Goal: Task Accomplishment & Management: Use online tool/utility

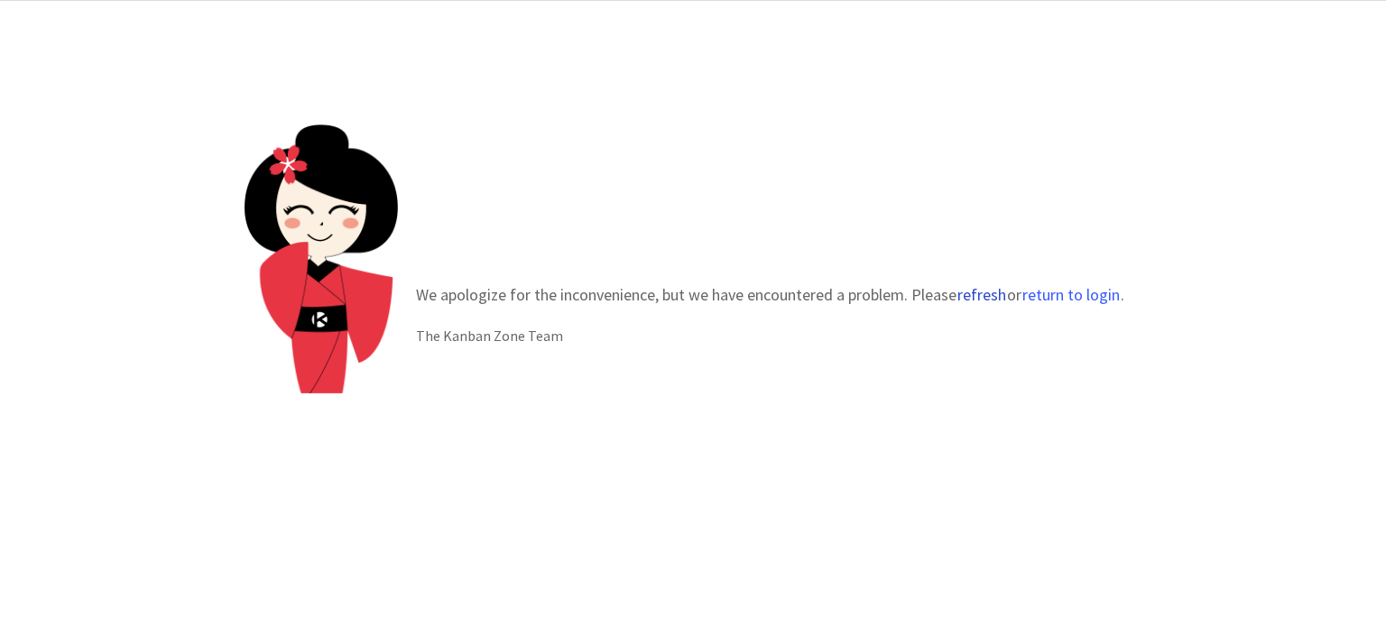
click at [972, 295] on button "refresh" at bounding box center [981, 295] width 51 height 18
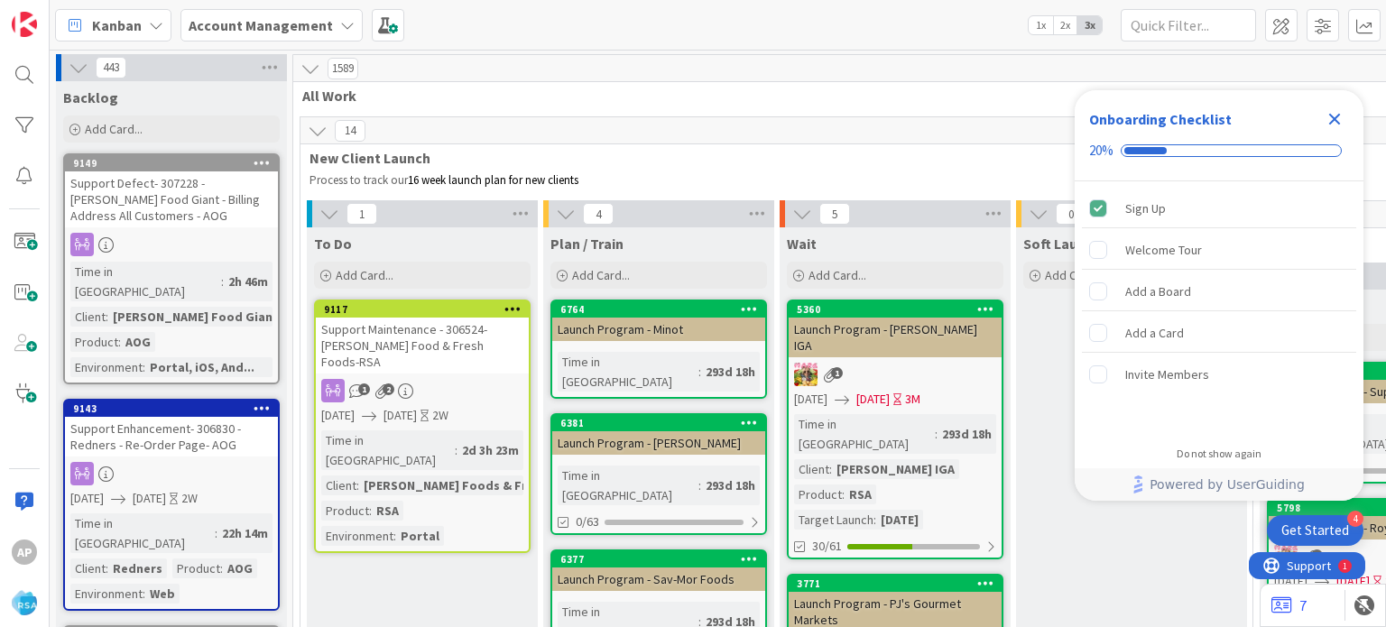
drag, startPoint x: 1336, startPoint y: 122, endPoint x: 380, endPoint y: 391, distance: 993.5
click at [1336, 122] on icon "Close Checklist" at bounding box center [1335, 120] width 12 height 12
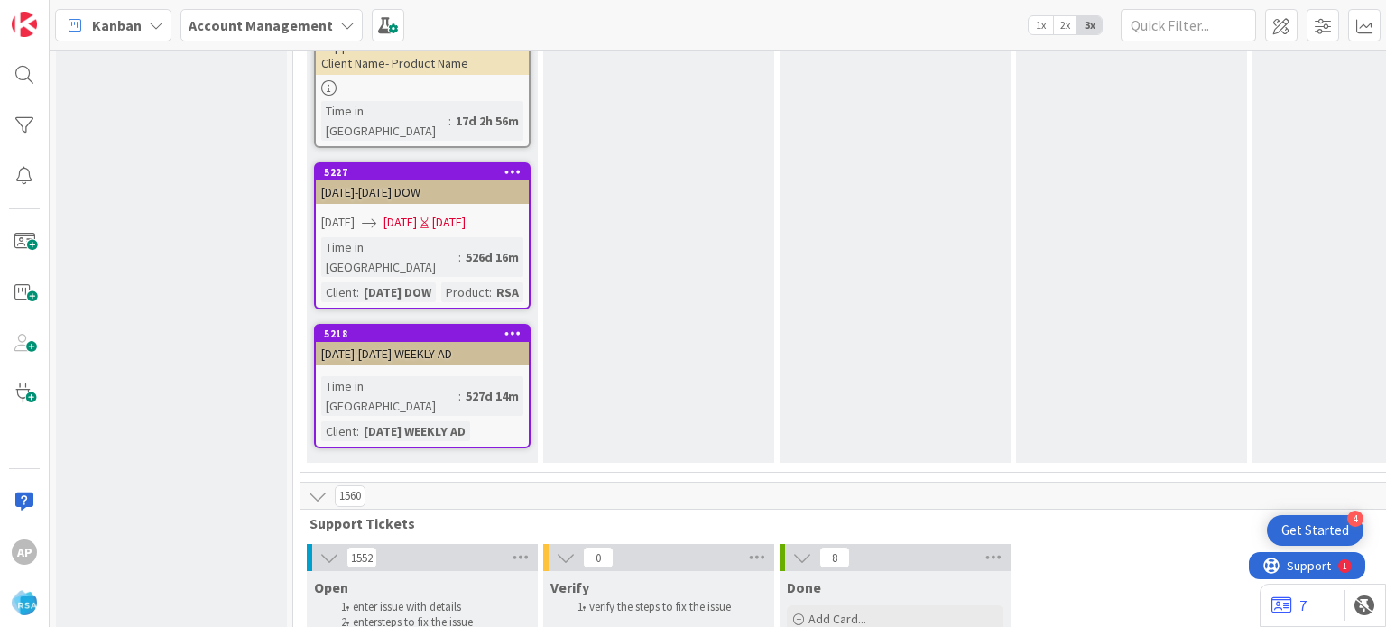
scroll to position [3519, 0]
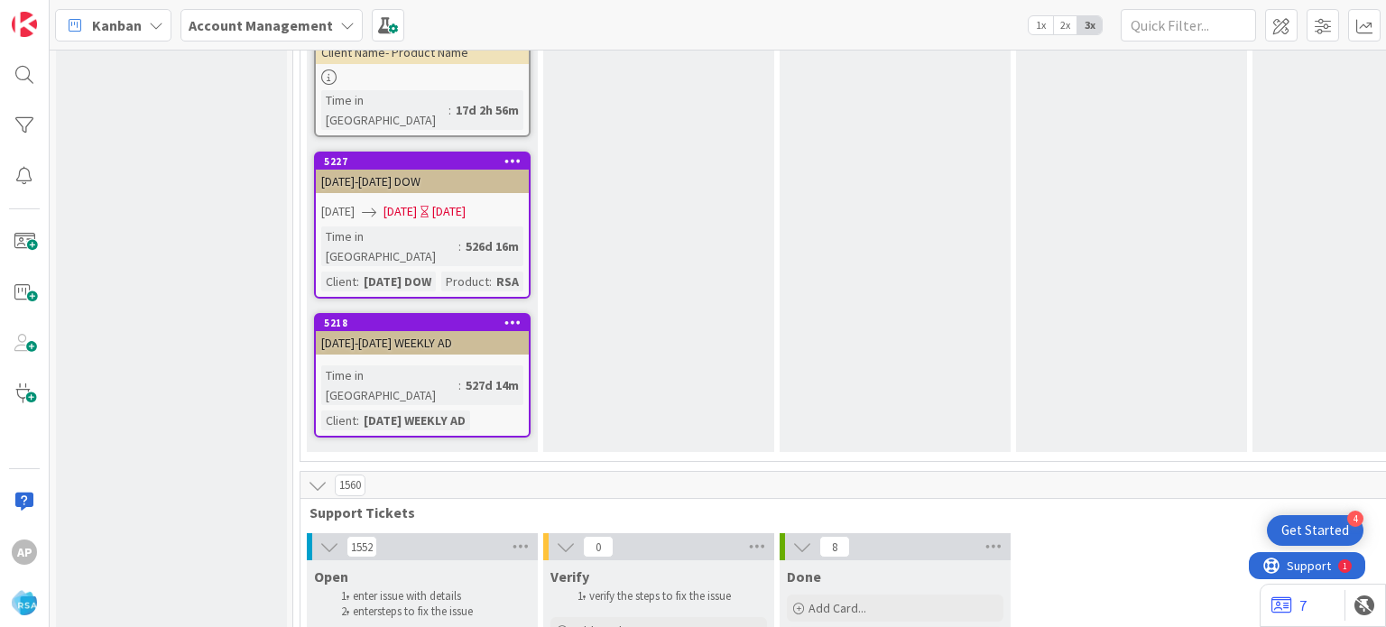
type textarea "x"
type textarea "Support Enhancement- Ticket Number- Client Name- Product Name"
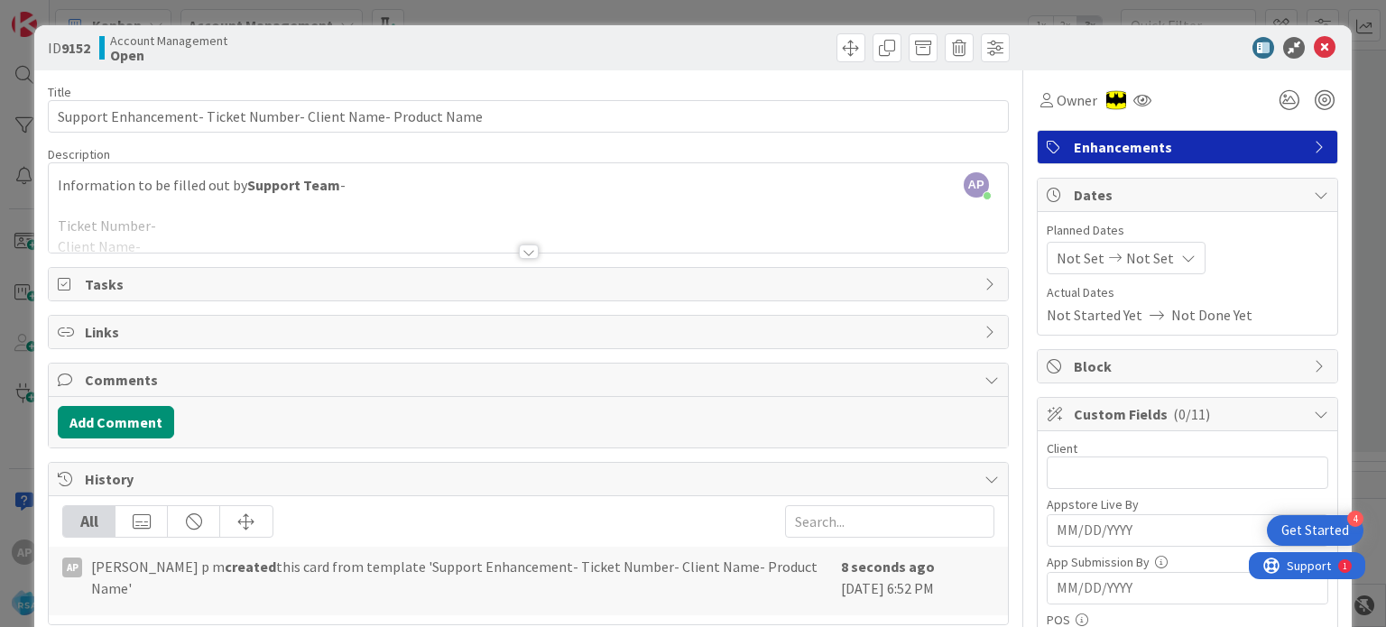
click at [525, 253] on div at bounding box center [529, 252] width 20 height 14
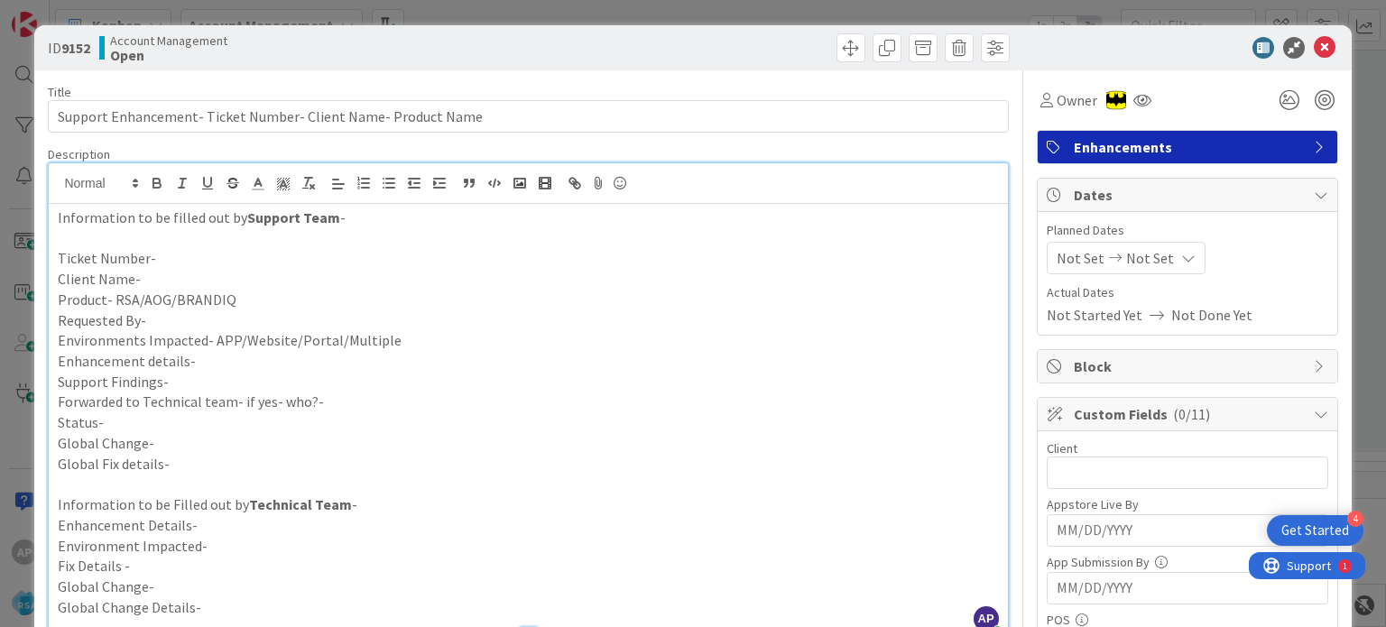
click at [199, 364] on p "Enhancement details-" at bounding box center [528, 361] width 940 height 21
paste div
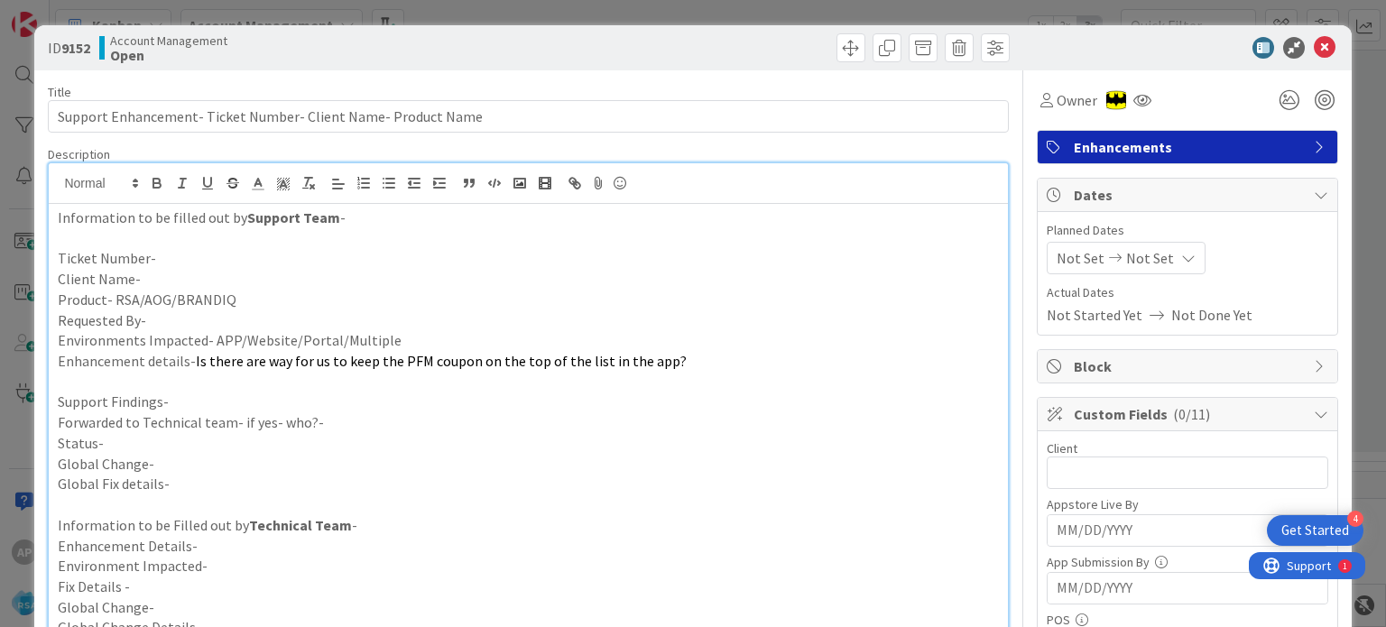
click at [426, 344] on p "Environments Impacted- APP/Website/Portal/Multiple" at bounding box center [528, 340] width 940 height 21
click at [263, 326] on p "Requested By-" at bounding box center [528, 320] width 940 height 21
click at [254, 299] on p "Product- RSA/AOG/BRANDIQ" at bounding box center [528, 300] width 940 height 21
click at [226, 281] on p "Client Name-" at bounding box center [528, 279] width 940 height 21
click at [225, 260] on p "Ticket Number-" at bounding box center [528, 258] width 940 height 21
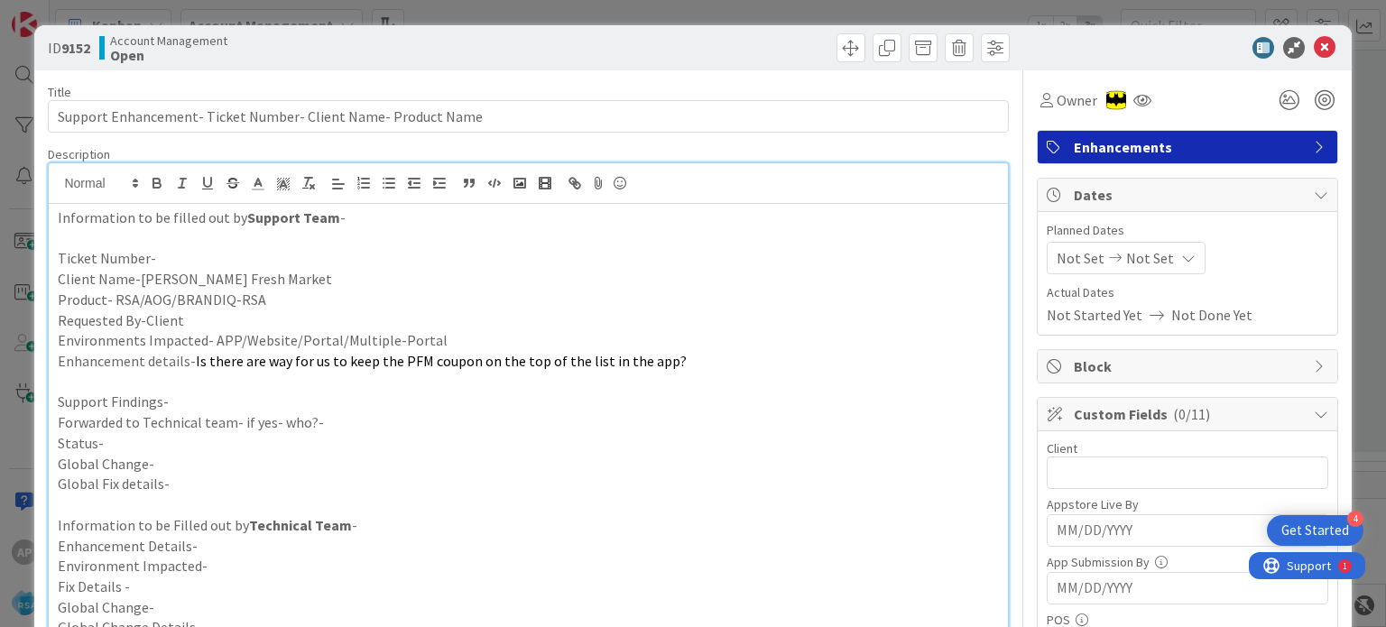
click at [160, 257] on p "Ticket Number-" at bounding box center [528, 258] width 940 height 21
click at [158, 257] on p "Ticket Number-#307289" at bounding box center [528, 258] width 940 height 21
click at [176, 264] on p "Ticket Number-307289" at bounding box center [528, 258] width 940 height 21
copy p "307289"
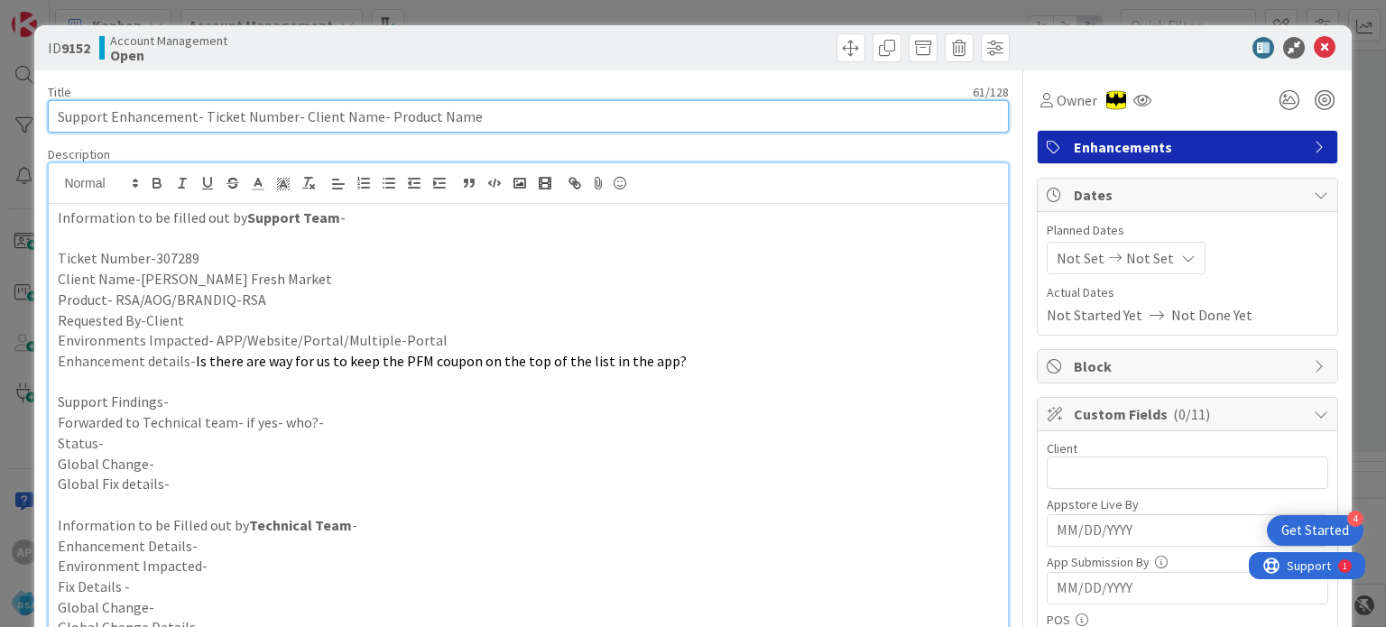
drag, startPoint x: 201, startPoint y: 117, endPoint x: 289, endPoint y: 115, distance: 87.5
click at [289, 115] on input "Support Enhancement- Ticket Number- Client Name- Product Name" at bounding box center [528, 116] width 960 height 32
paste input "307289"
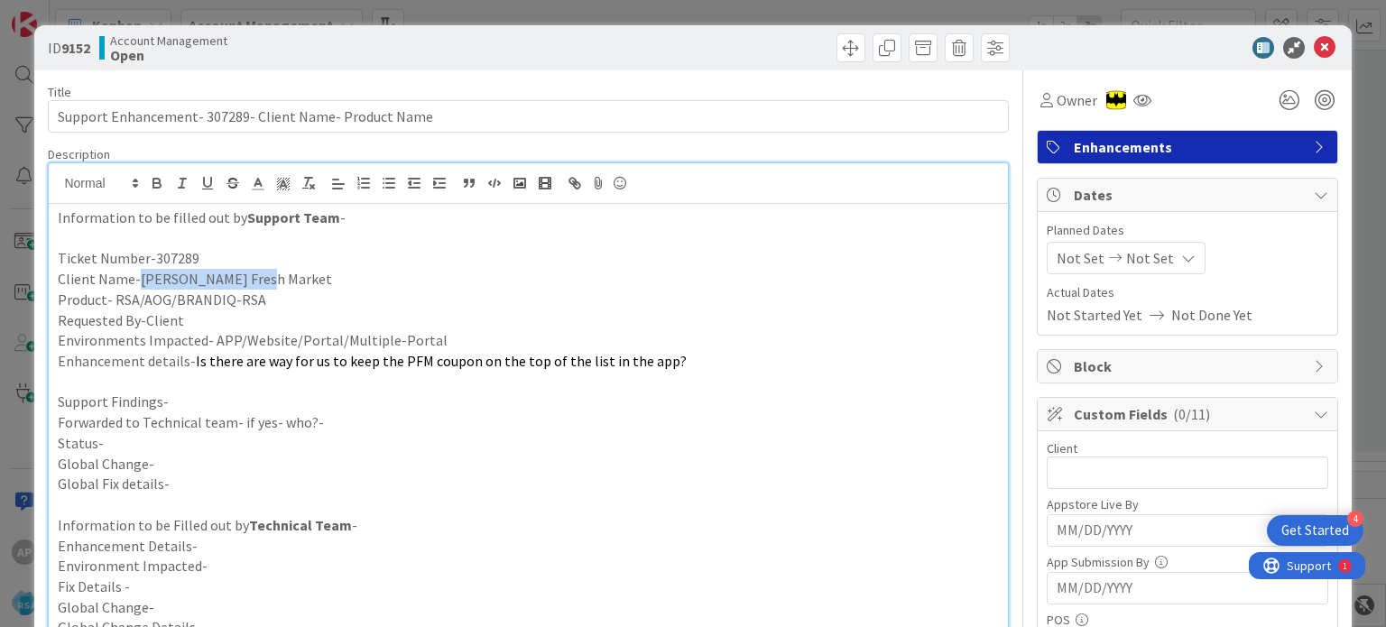
drag, startPoint x: 139, startPoint y: 280, endPoint x: 253, endPoint y: 284, distance: 113.8
click at [253, 284] on p "Client Name-Petes Fresh Market" at bounding box center [528, 279] width 940 height 21
copy p "Petes Fresh Market"
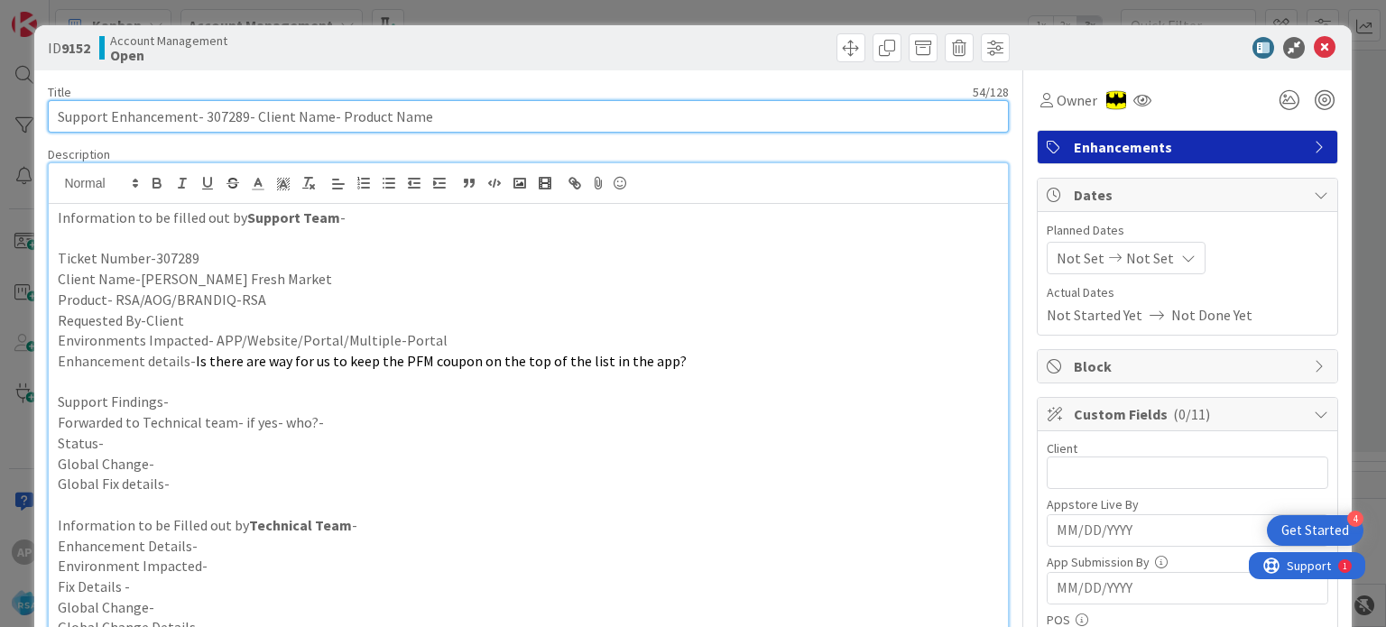
drag, startPoint x: 251, startPoint y: 115, endPoint x: 323, endPoint y: 120, distance: 72.4
click at [323, 120] on input "Support Enhancement- 307289- Client Name- Product Name" at bounding box center [528, 116] width 960 height 32
paste input "Petes Fresh Market"
drag, startPoint x: 487, startPoint y: 107, endPoint x: 374, endPoint y: 118, distance: 113.3
click at [374, 118] on input "Support Enhancement- 307289- Petes Fresh Market- Product Name" at bounding box center [528, 116] width 960 height 32
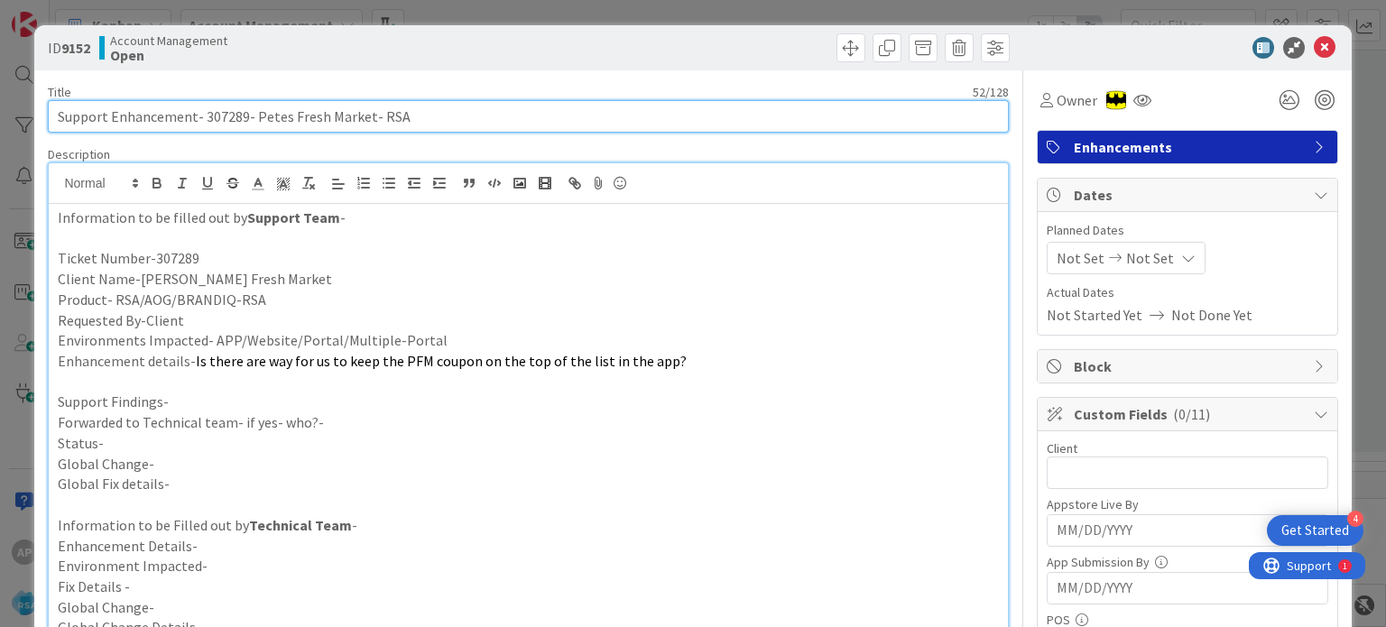
type input "Support Enhancement- 307289- Petes Fresh Market- RSA"
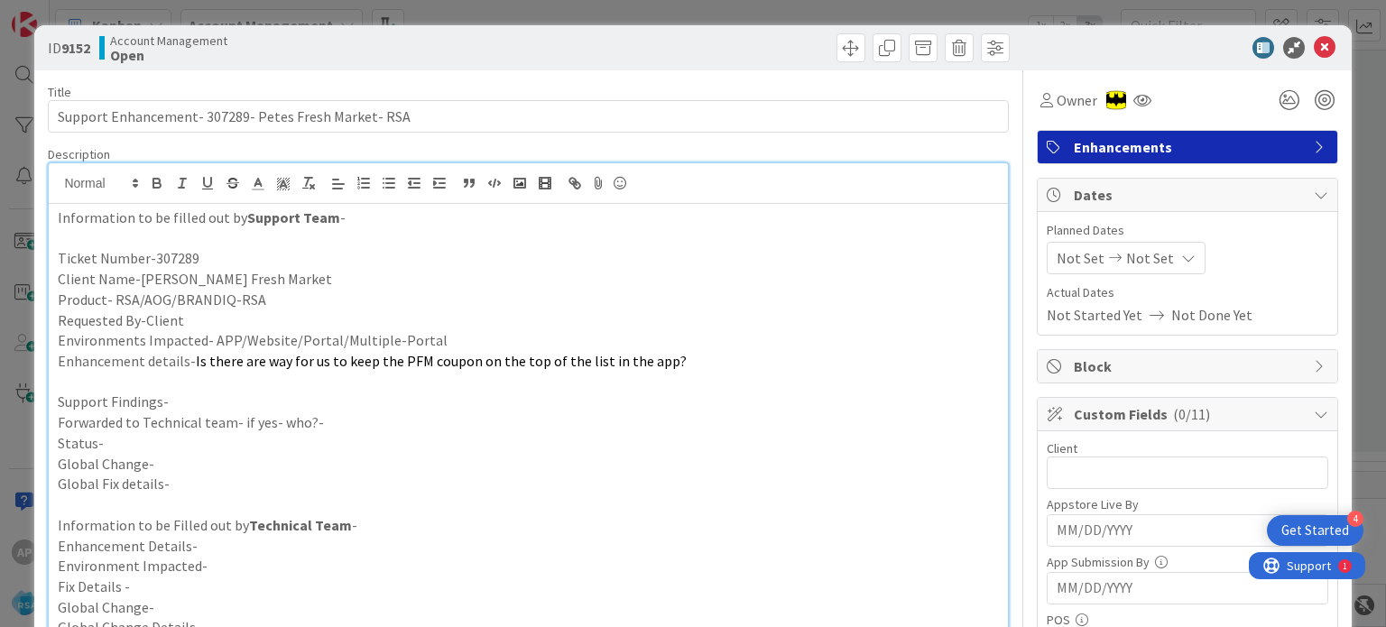
click at [105, 373] on p at bounding box center [528, 382] width 940 height 21
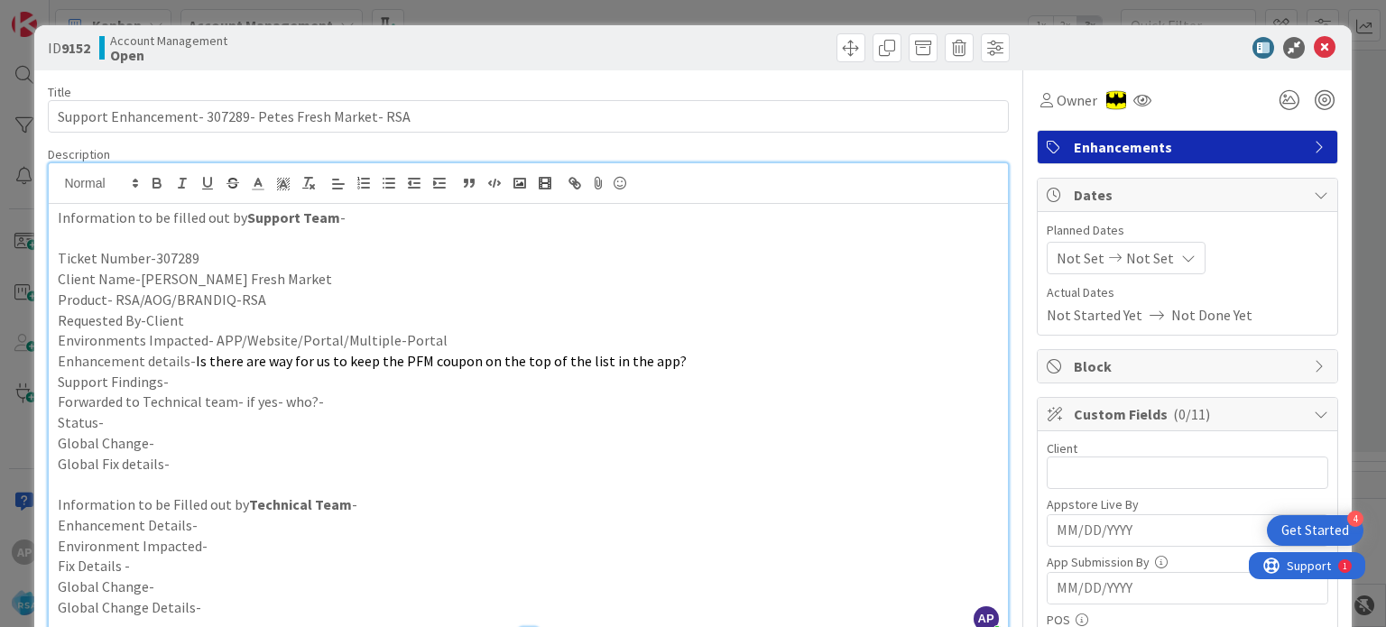
click at [1061, 242] on div "Planned Dates Not Set Not Set Actual Dates Not Started Yet Not Done Yet" at bounding box center [1188, 273] width 282 height 105
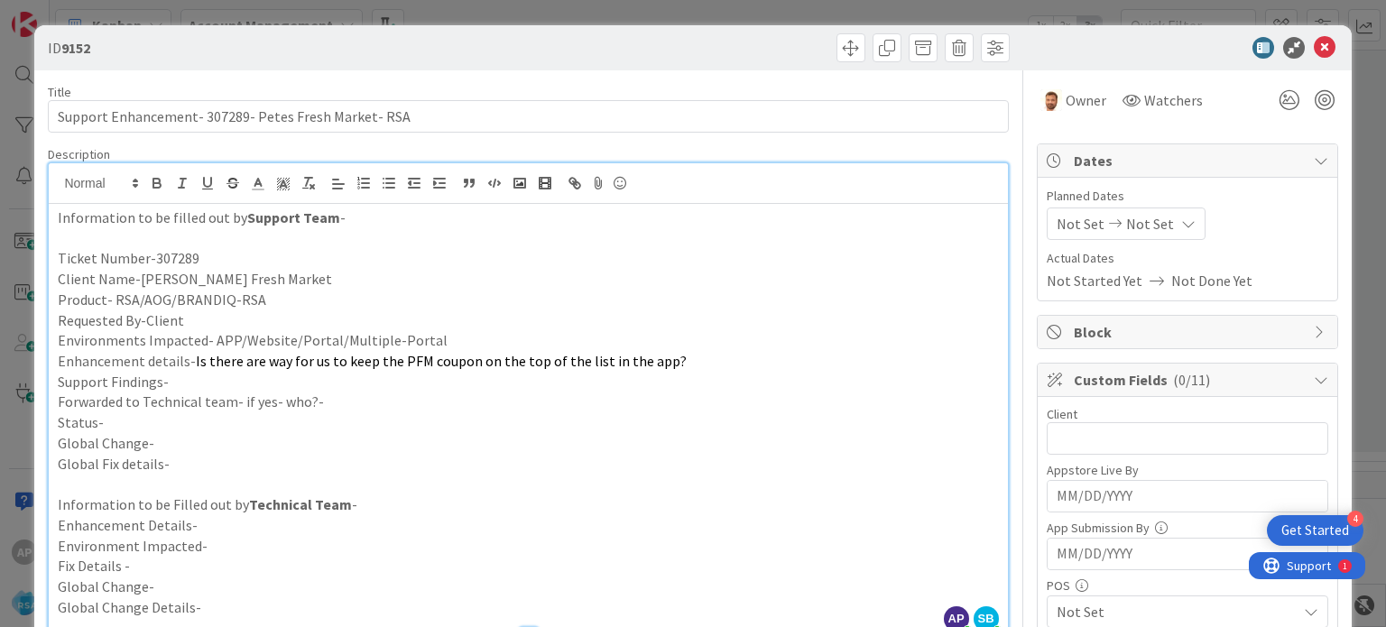
click at [1063, 256] on span "Actual Dates" at bounding box center [1188, 258] width 282 height 19
click at [1072, 226] on span "Not Set" at bounding box center [1081, 224] width 48 height 22
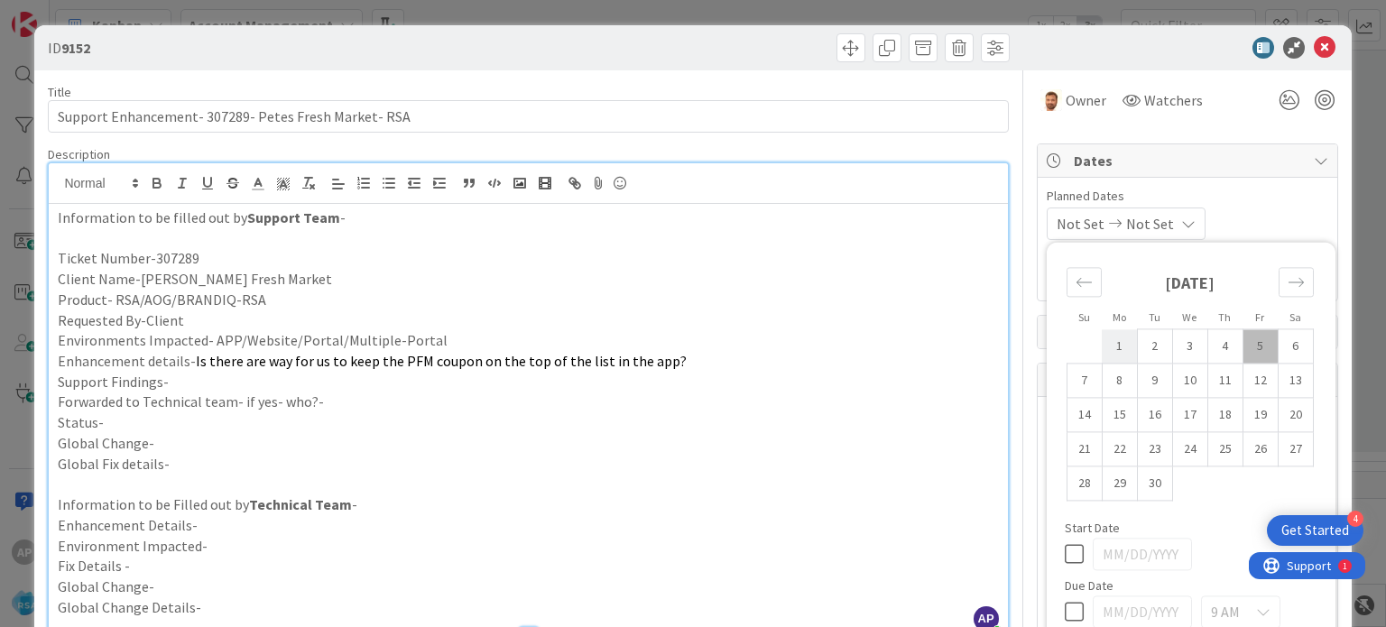
drag, startPoint x: 1094, startPoint y: 348, endPoint x: 1193, endPoint y: 382, distance: 103.9
click at [1102, 349] on td "1" at bounding box center [1119, 346] width 35 height 34
type input "09/01/2025"
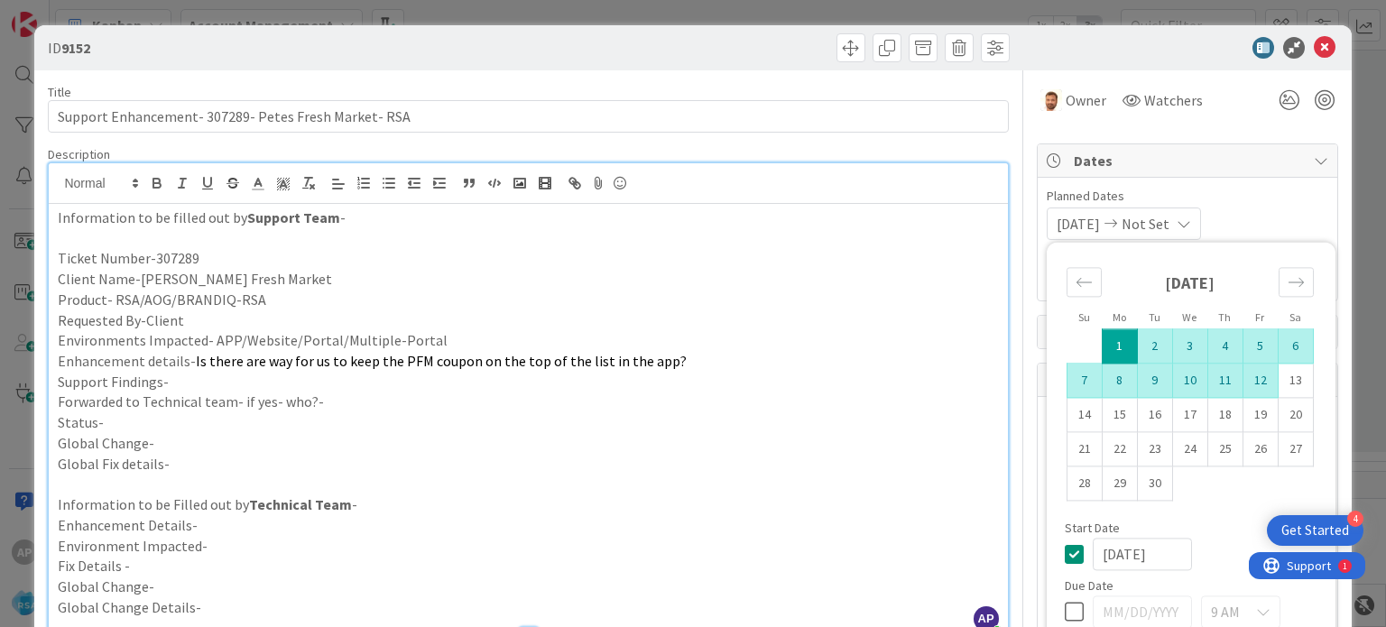
click at [1250, 385] on td "12" at bounding box center [1259, 381] width 35 height 34
type input "09/12/2025"
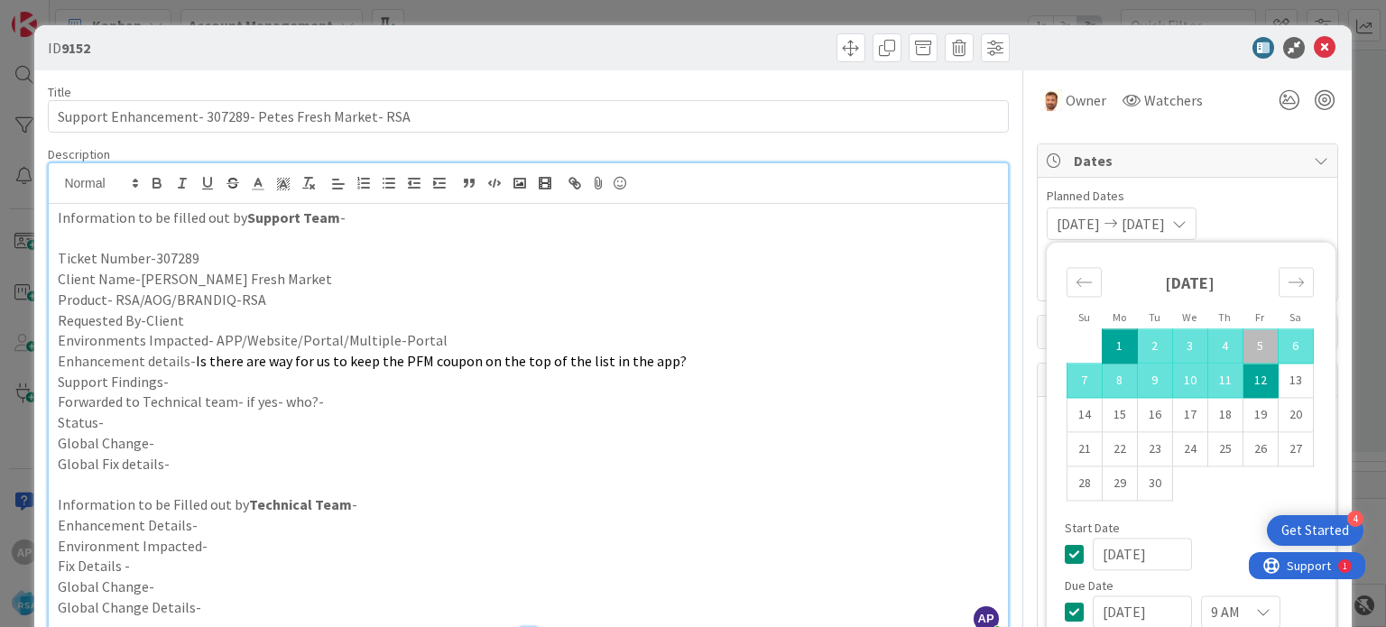
click at [760, 414] on p "Status-" at bounding box center [528, 422] width 940 height 21
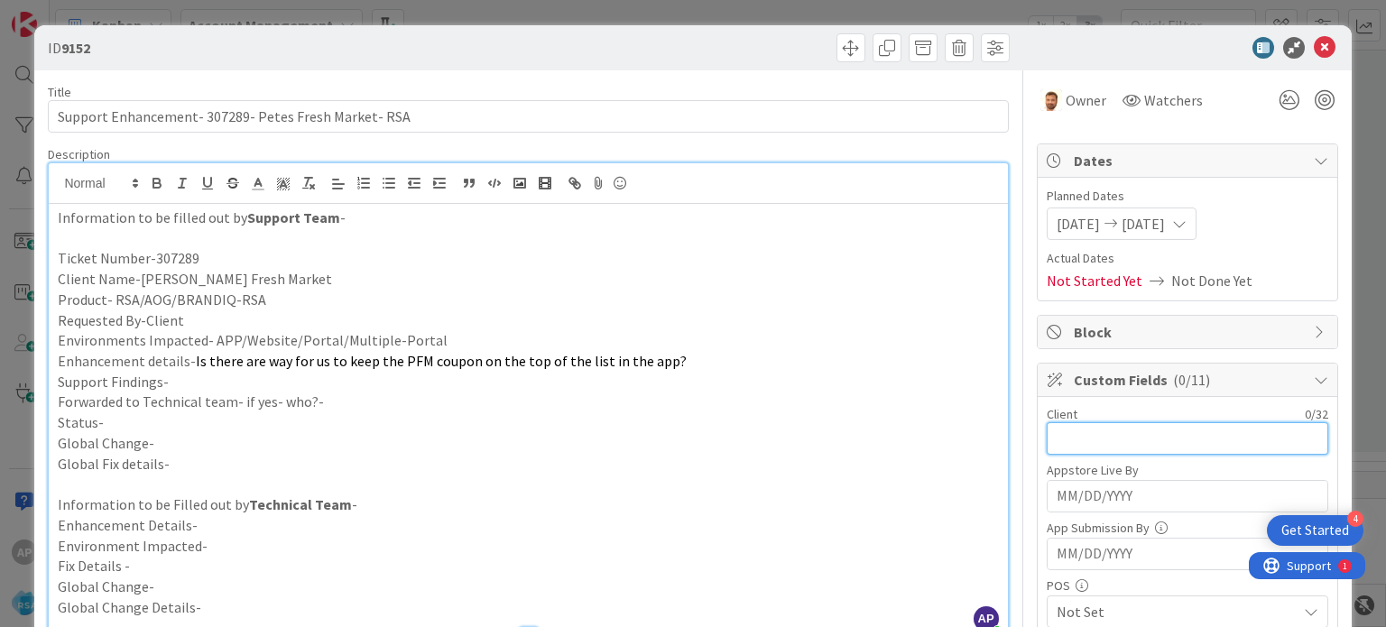
click at [1095, 434] on input "text" at bounding box center [1188, 438] width 282 height 32
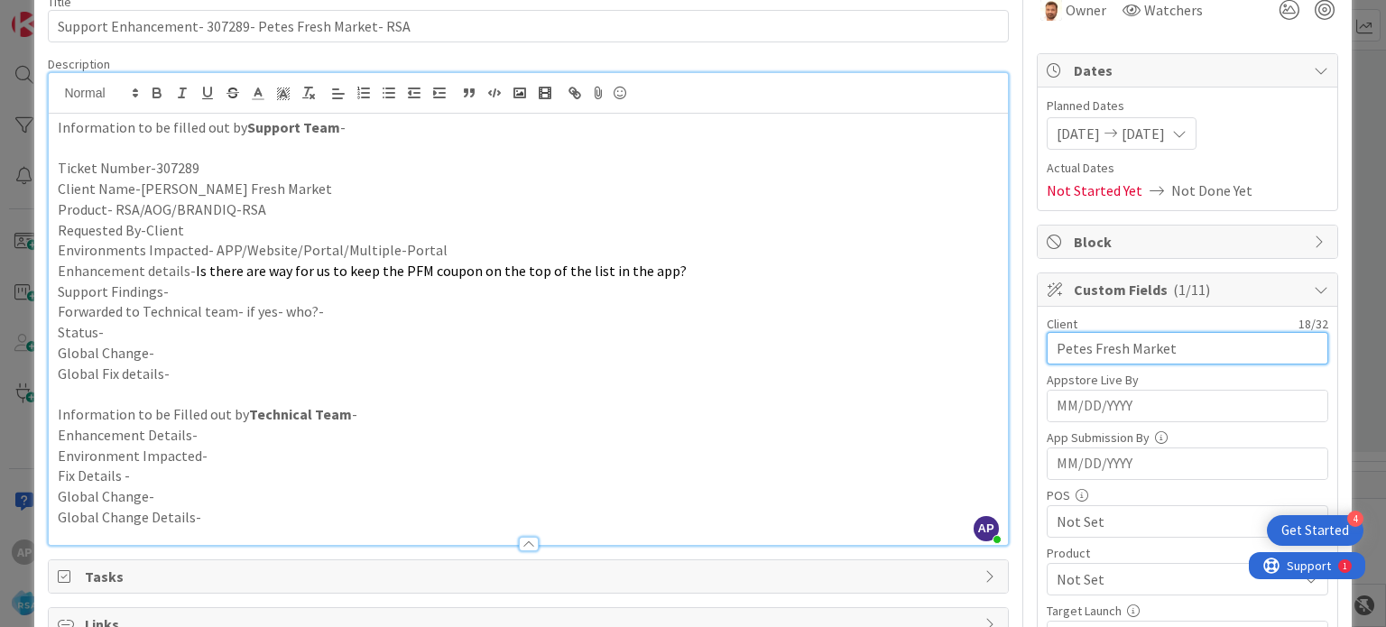
scroll to position [180, 0]
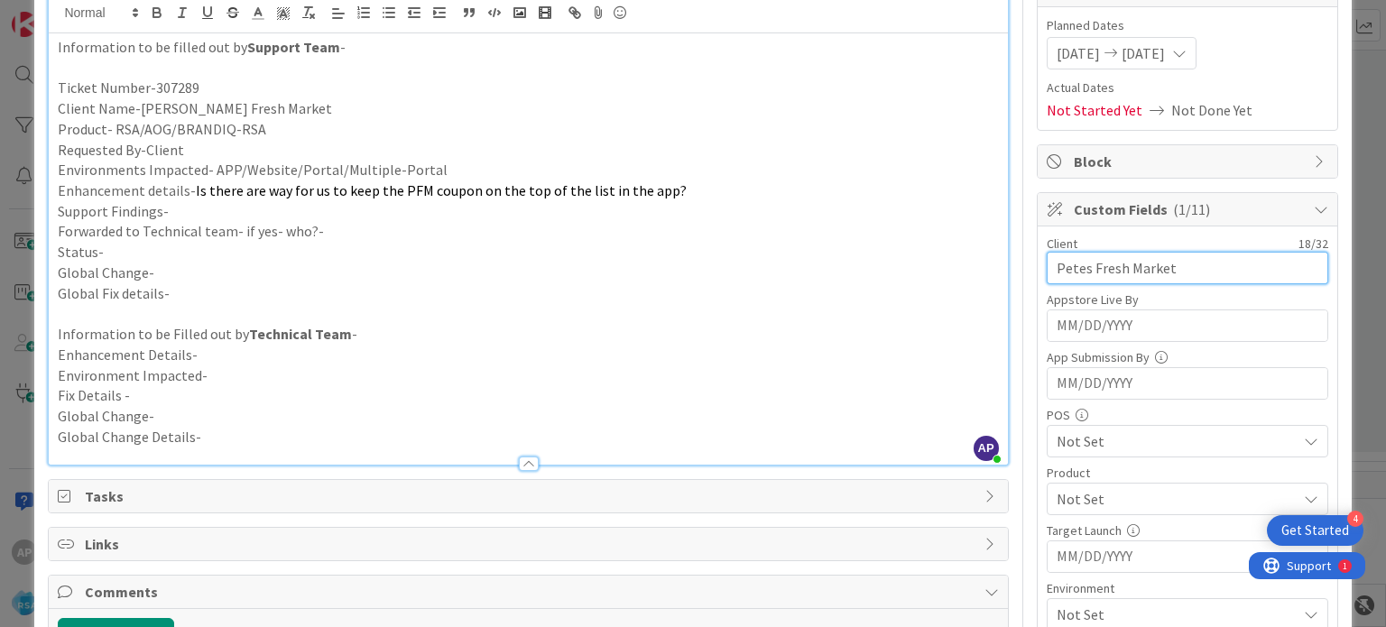
type input "Petes Fresh Market"
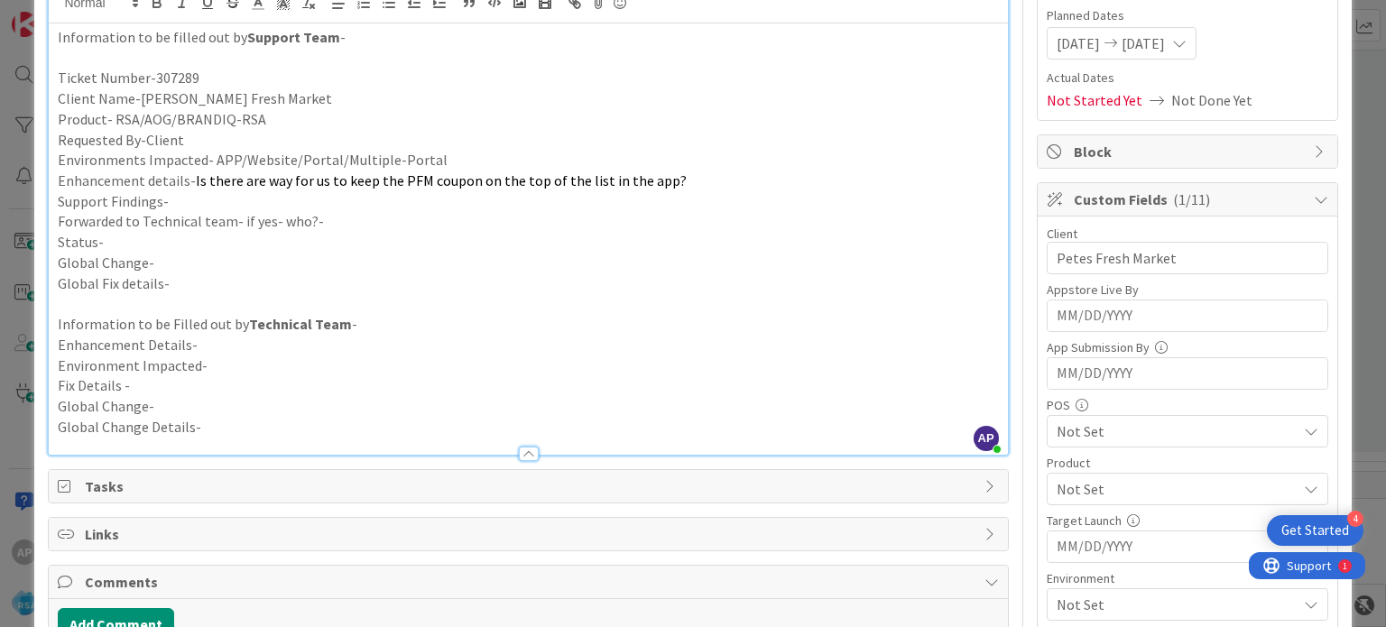
drag, startPoint x: 1095, startPoint y: 418, endPoint x: 1070, endPoint y: 408, distance: 27.1
drag, startPoint x: 1070, startPoint y: 408, endPoint x: 1144, endPoint y: 345, distance: 97.3
click at [669, 253] on p "Global Change-" at bounding box center [528, 263] width 940 height 21
click at [1057, 487] on span "Not Set" at bounding box center [1177, 489] width 240 height 22
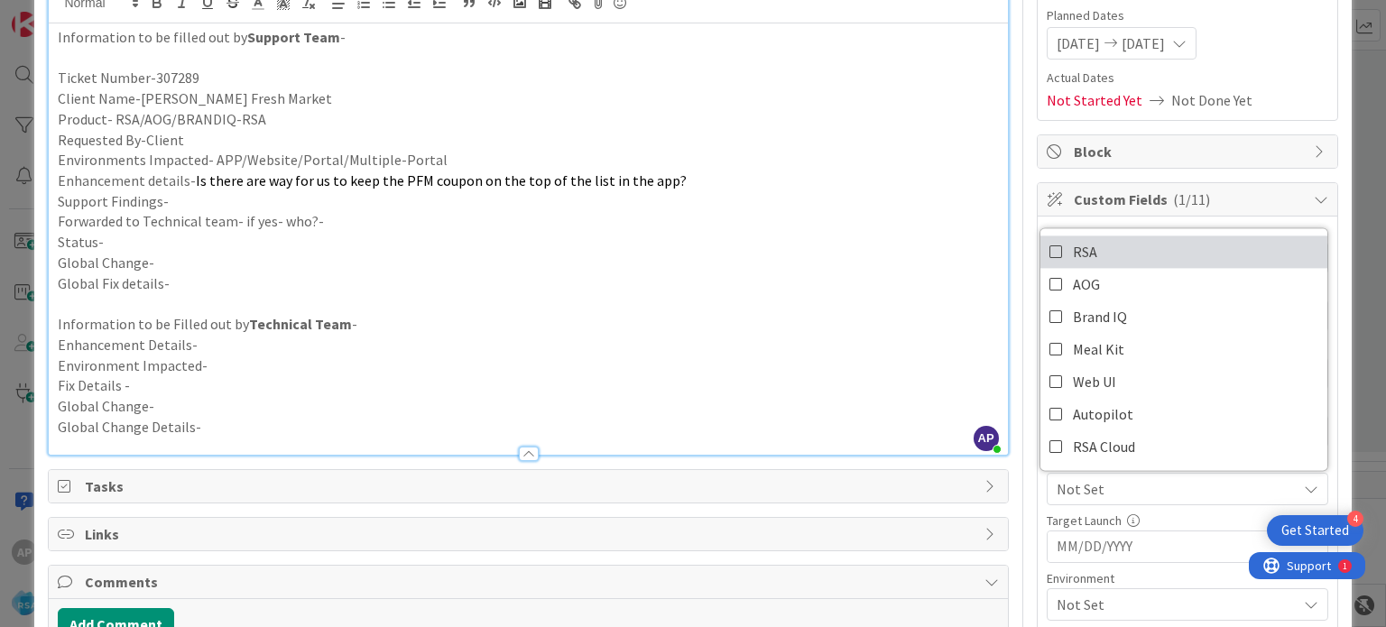
drag, startPoint x: 1090, startPoint y: 254, endPoint x: 809, endPoint y: 309, distance: 285.8
click at [1089, 254] on link "RSA" at bounding box center [1183, 251] width 287 height 32
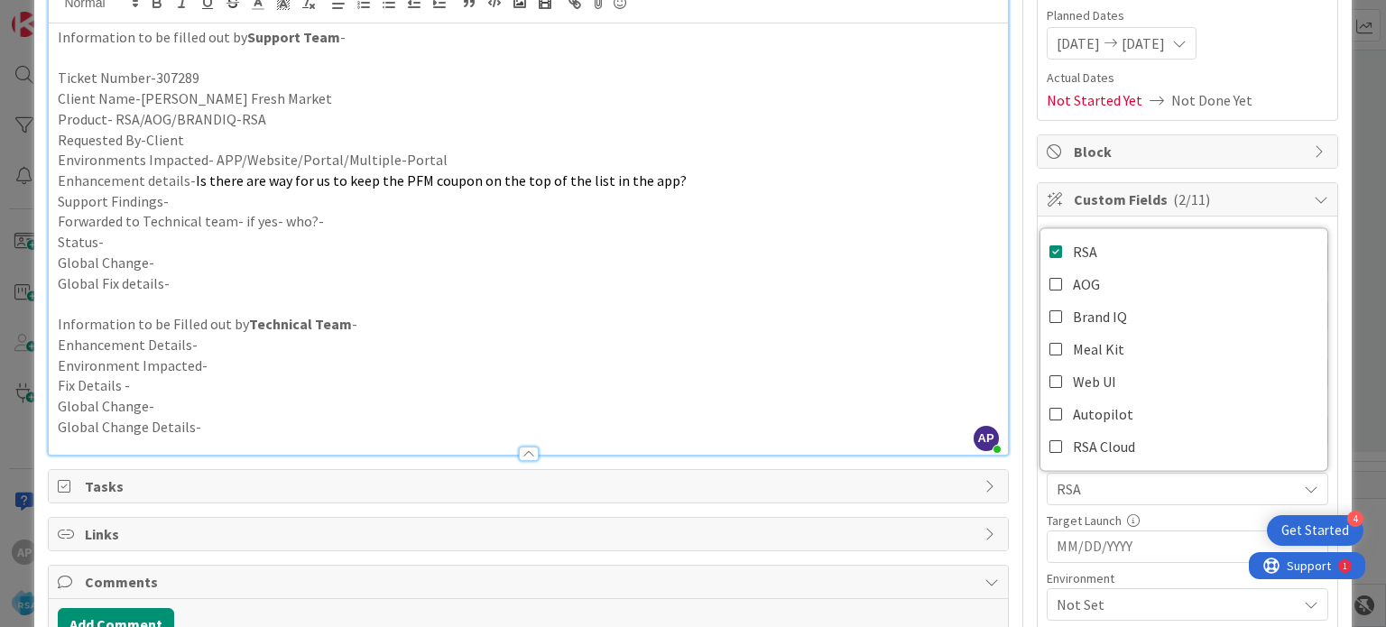
click at [773, 302] on p at bounding box center [528, 303] width 940 height 21
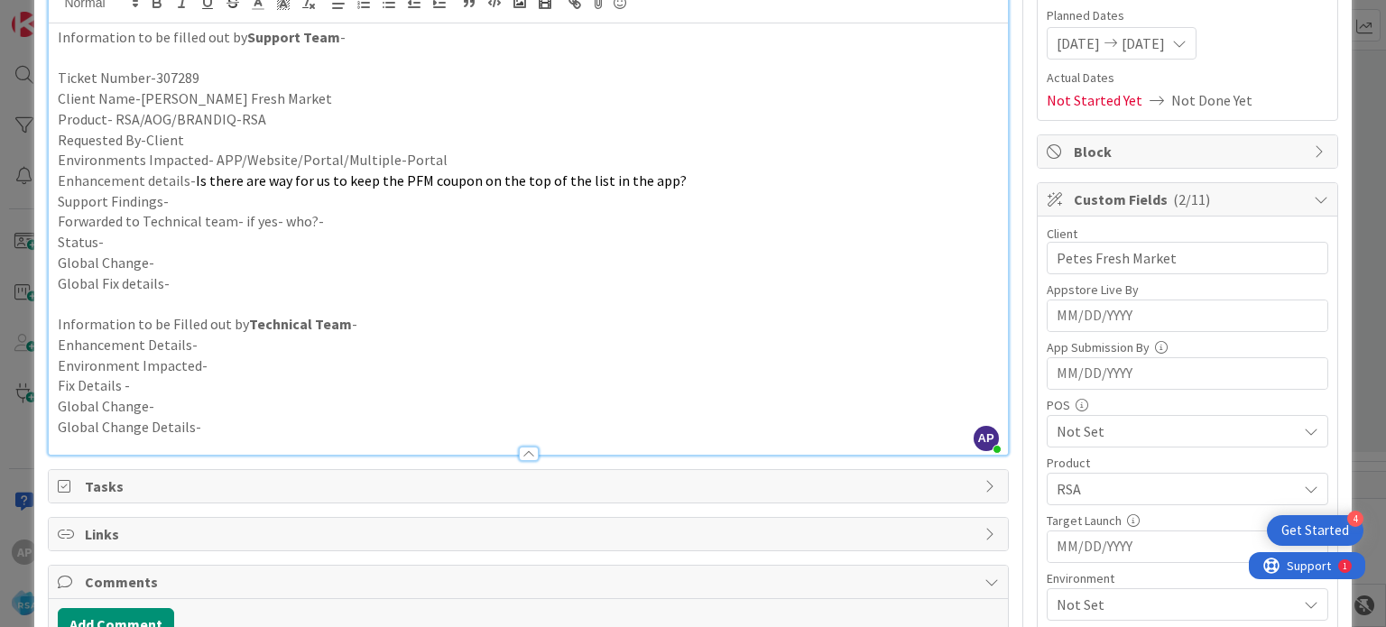
scroll to position [271, 0]
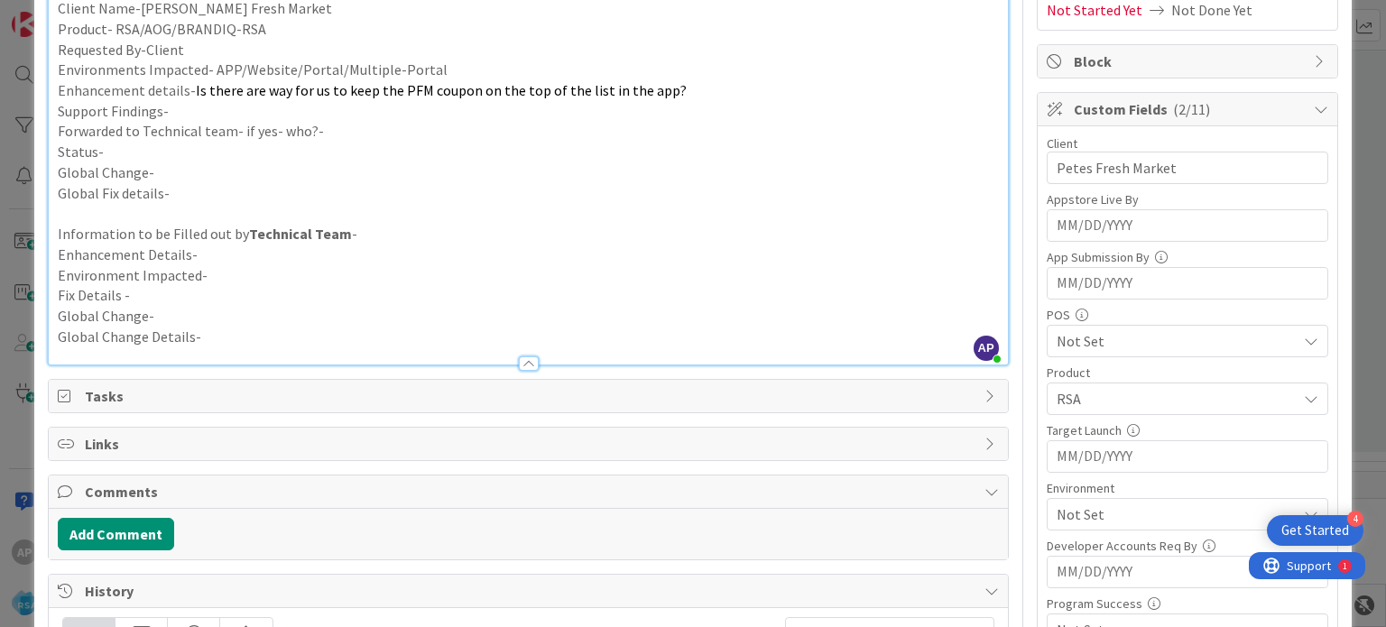
click at [1077, 524] on div "Not Set" at bounding box center [1188, 514] width 282 height 32
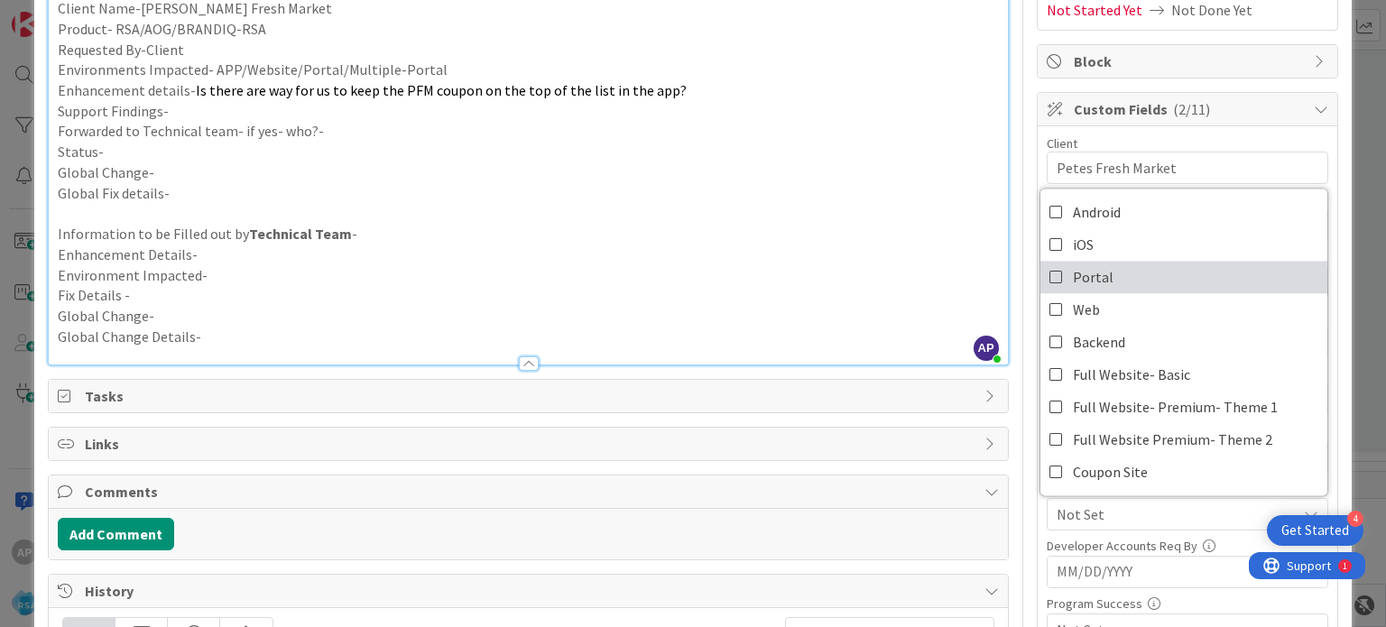
drag, startPoint x: 1065, startPoint y: 269, endPoint x: 926, endPoint y: 252, distance: 140.0
click at [1073, 269] on span "Portal" at bounding box center [1093, 276] width 41 height 27
click at [926, 252] on p "Enhancement Details-" at bounding box center [528, 255] width 940 height 21
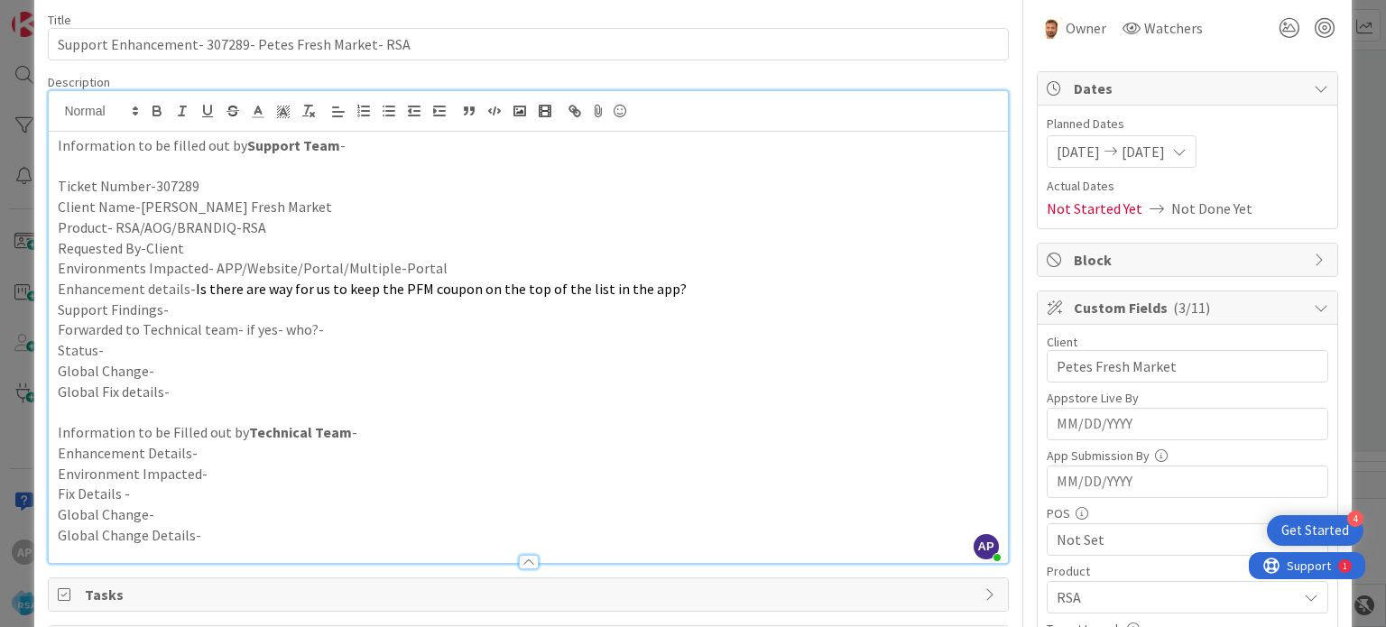
scroll to position [0, 0]
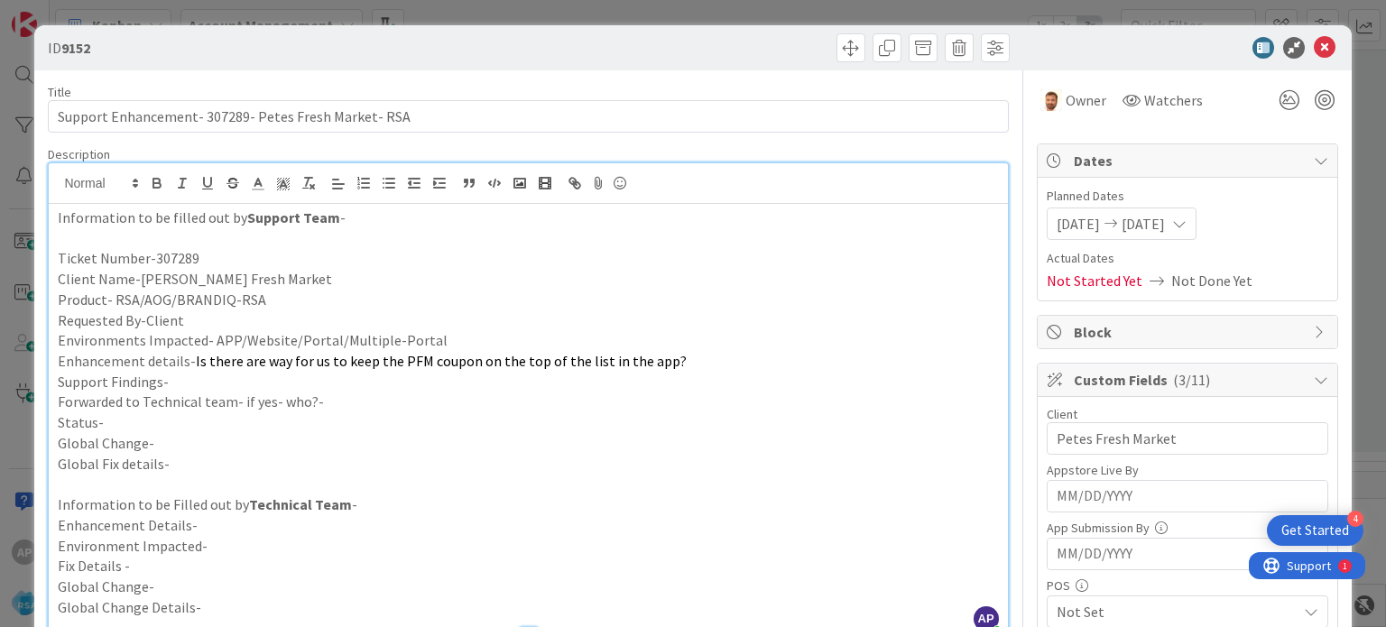
click at [215, 321] on p "Requested By-Client" at bounding box center [528, 320] width 940 height 21
click at [1314, 45] on icon at bounding box center [1325, 48] width 22 height 22
